Goal: Transaction & Acquisition: Purchase product/service

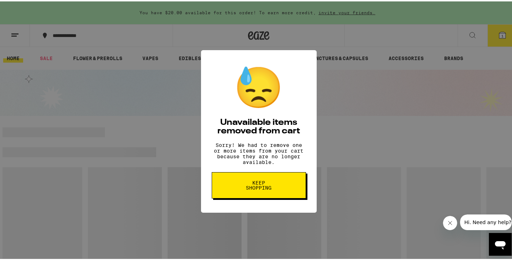
click at [248, 188] on span "Keep Shopping" at bounding box center [259, 184] width 37 height 10
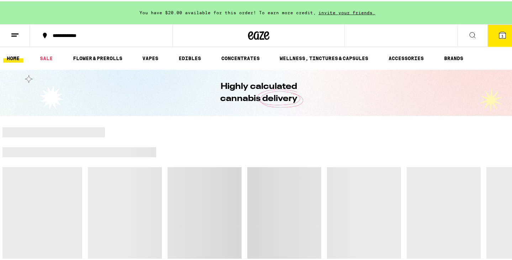
click at [500, 20] on div "You have $20.00 available for this order! To earn more credit, invite your frie…" at bounding box center [259, 11] width 518 height 23
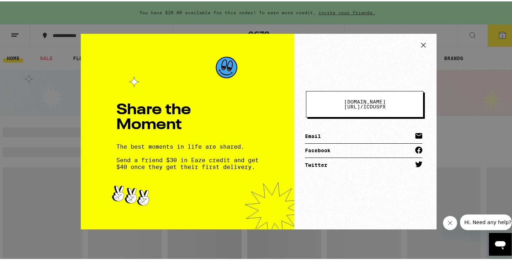
click at [424, 42] on icon at bounding box center [423, 43] width 11 height 11
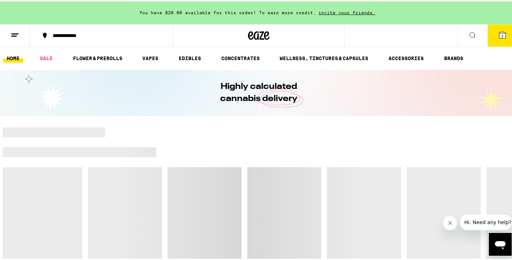
click at [492, 32] on button "1" at bounding box center [503, 34] width 30 height 22
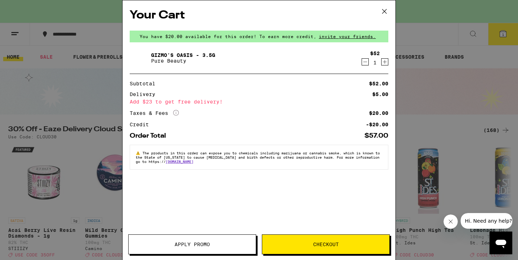
click at [370, 62] on div "1" at bounding box center [375, 63] width 10 height 6
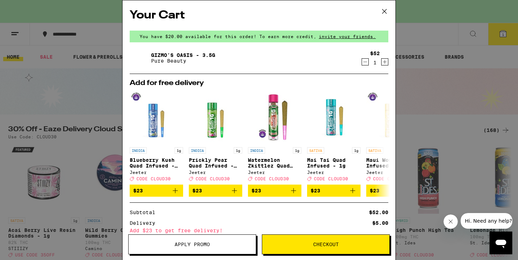
click at [362, 64] on icon "Decrement" at bounding box center [365, 62] width 6 height 9
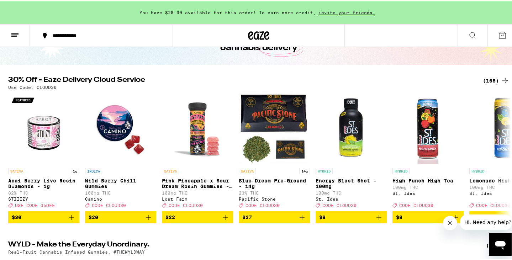
scroll to position [52, 0]
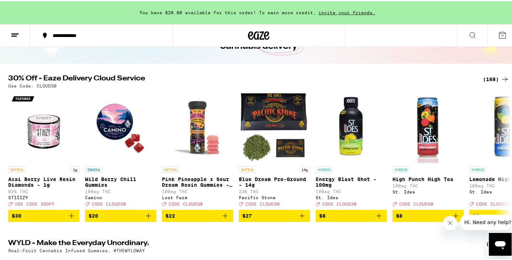
click at [492, 77] on div "(168)" at bounding box center [496, 78] width 26 height 9
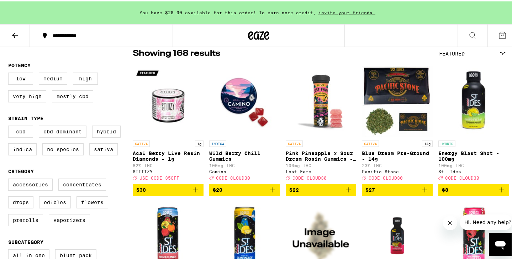
scroll to position [77, 0]
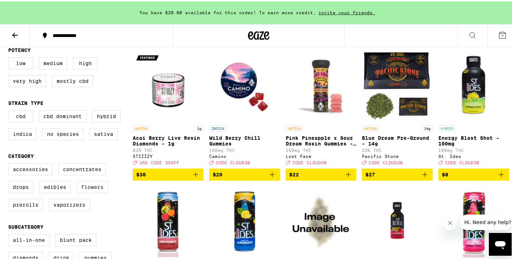
click at [86, 192] on label "Flowers" at bounding box center [93, 186] width 32 height 12
click at [10, 163] on input "Flowers" at bounding box center [10, 163] width 0 height 0
checkbox input "true"
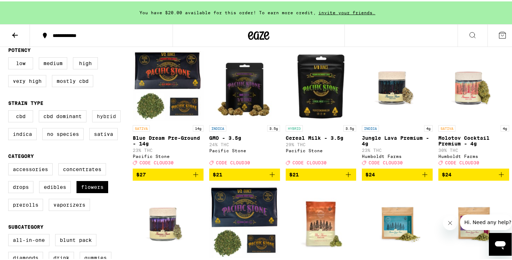
click at [109, 121] on label "Hybrid" at bounding box center [106, 115] width 28 height 12
click at [10, 110] on input "Hybrid" at bounding box center [10, 110] width 0 height 0
checkbox input "true"
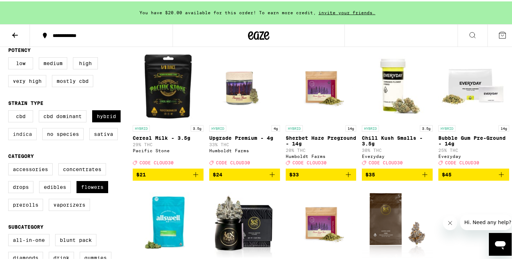
click at [24, 139] on label "Indica" at bounding box center [22, 133] width 28 height 12
click at [10, 110] on input "Indica" at bounding box center [10, 110] width 0 height 0
checkbox input "true"
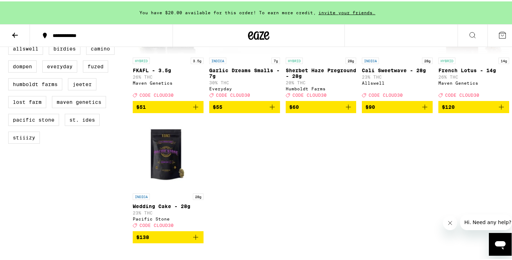
scroll to position [459, 0]
